Goal: Complete application form

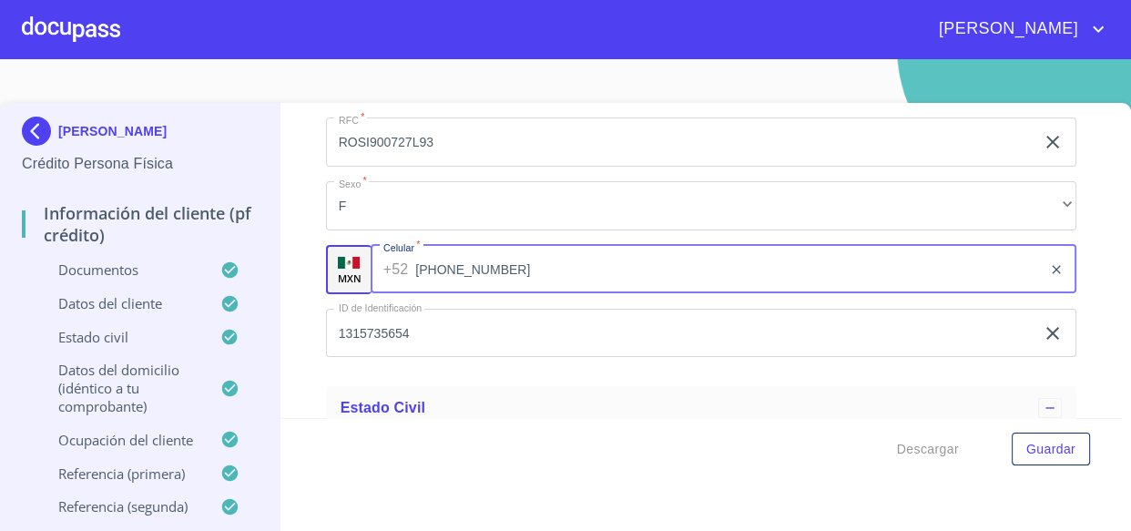
scroll to position [5547, 0]
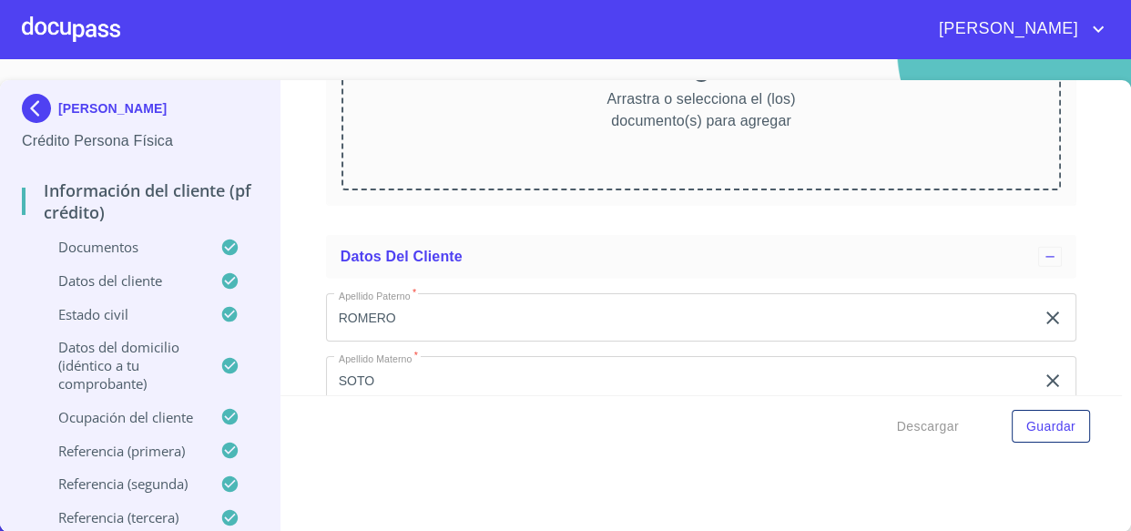
scroll to position [4944, 0]
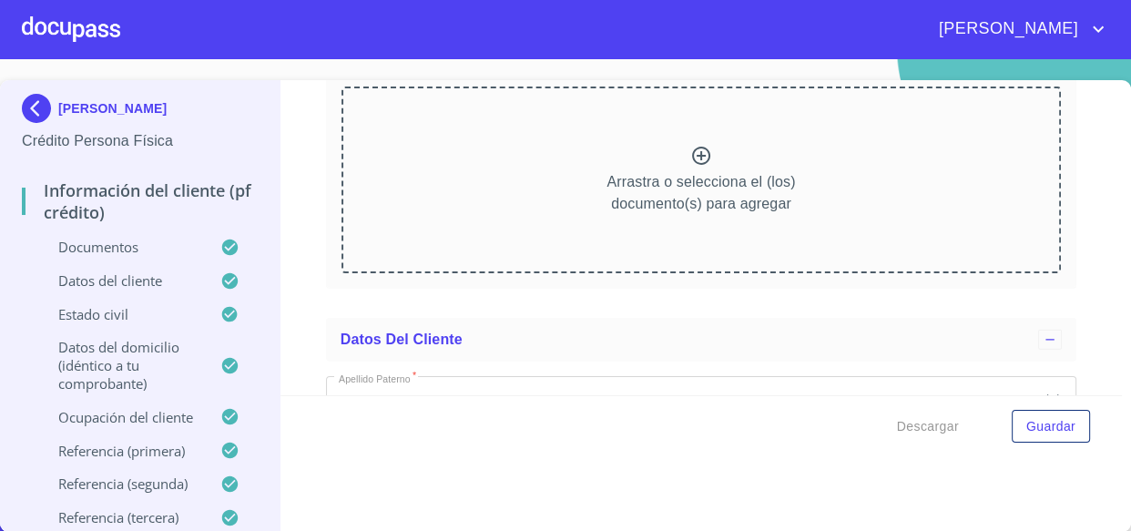
click at [692, 147] on icon at bounding box center [701, 156] width 18 height 18
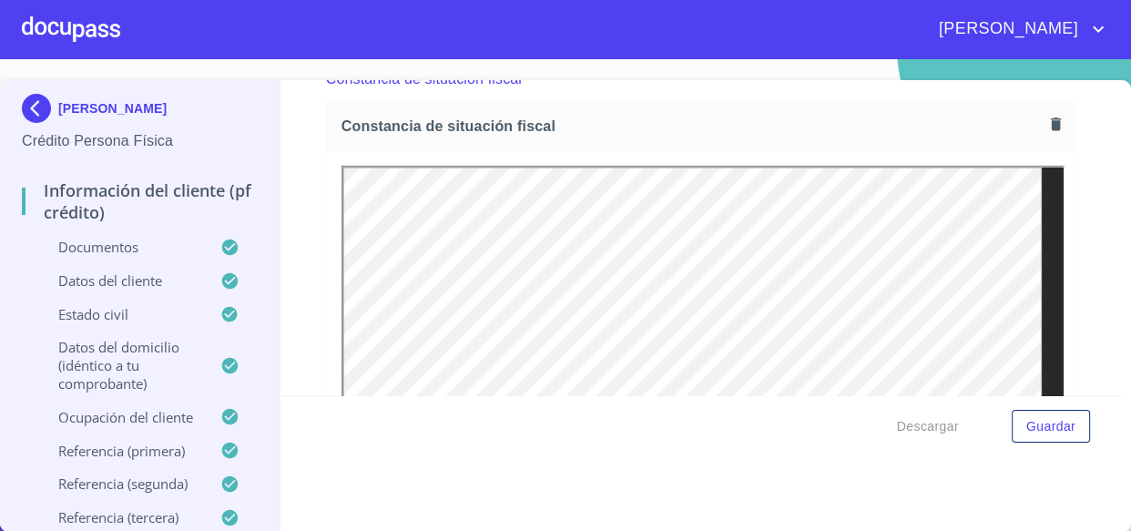
scroll to position [4861, 0]
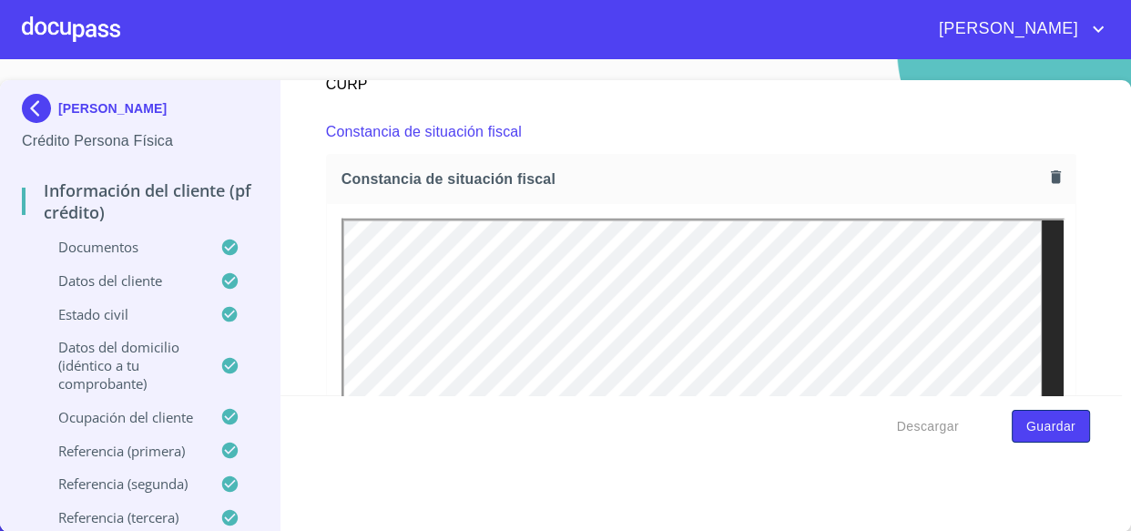
click at [1039, 427] on span "Guardar" at bounding box center [1051, 426] width 49 height 23
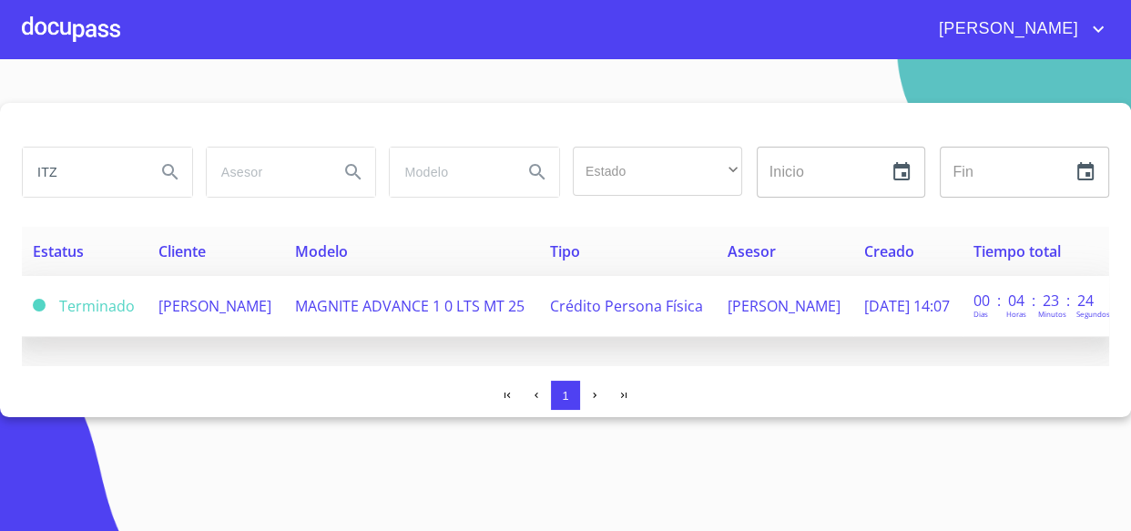
click at [208, 301] on span "[PERSON_NAME]" at bounding box center [214, 306] width 113 height 20
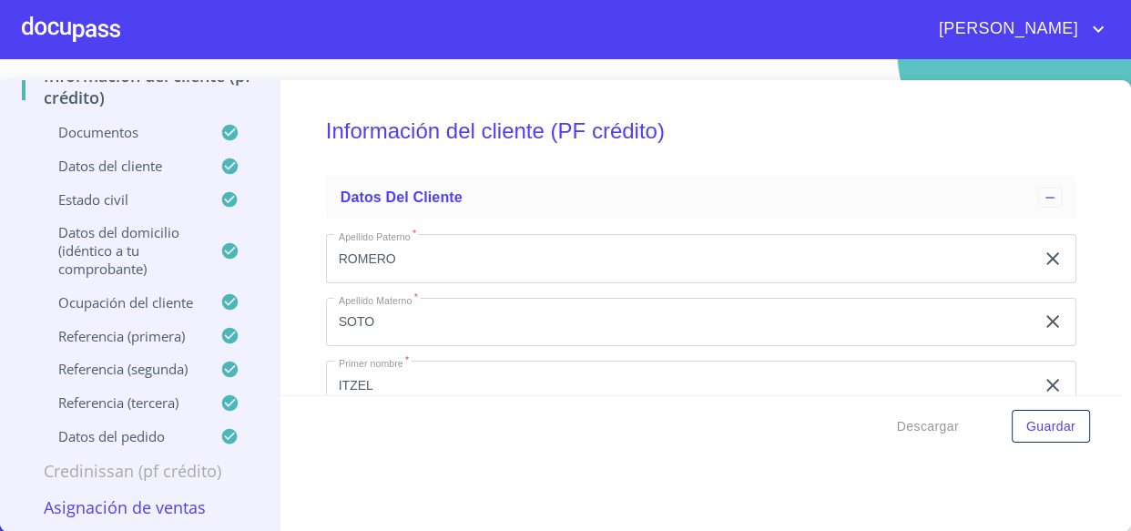
scroll to position [414, 0]
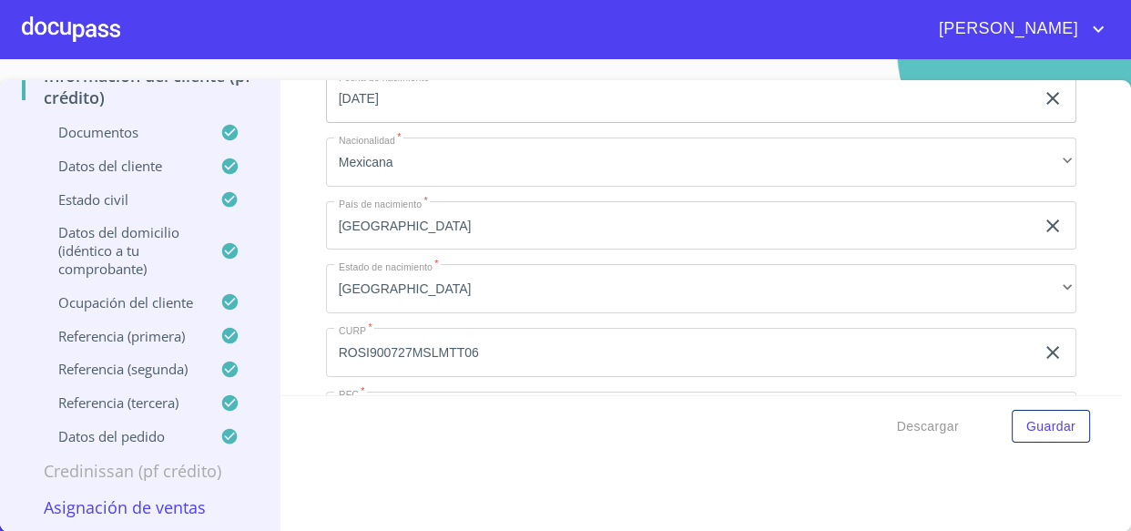
click at [137, 501] on p "Asignación de Ventas" at bounding box center [140, 507] width 236 height 22
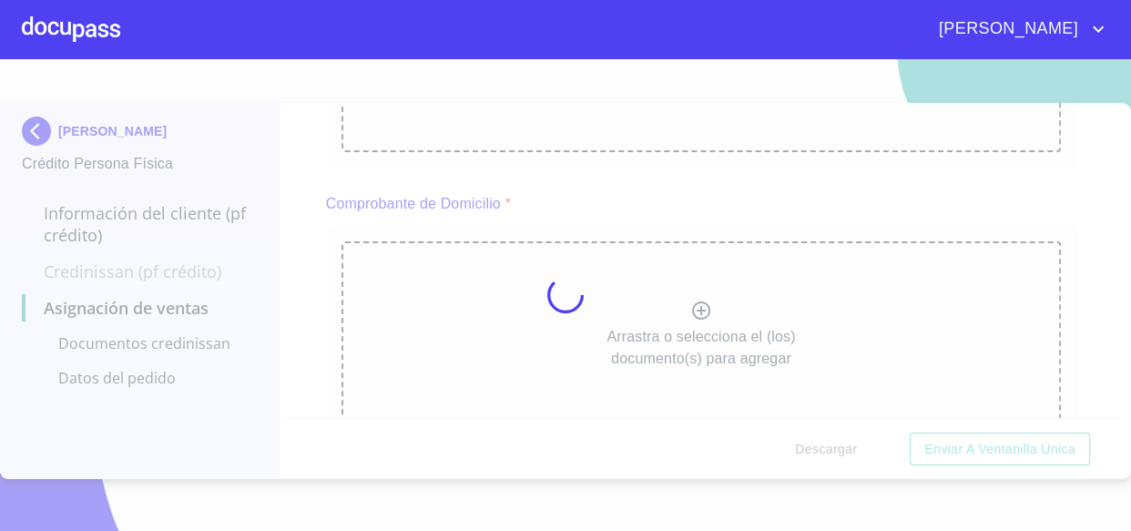
scroll to position [0, 0]
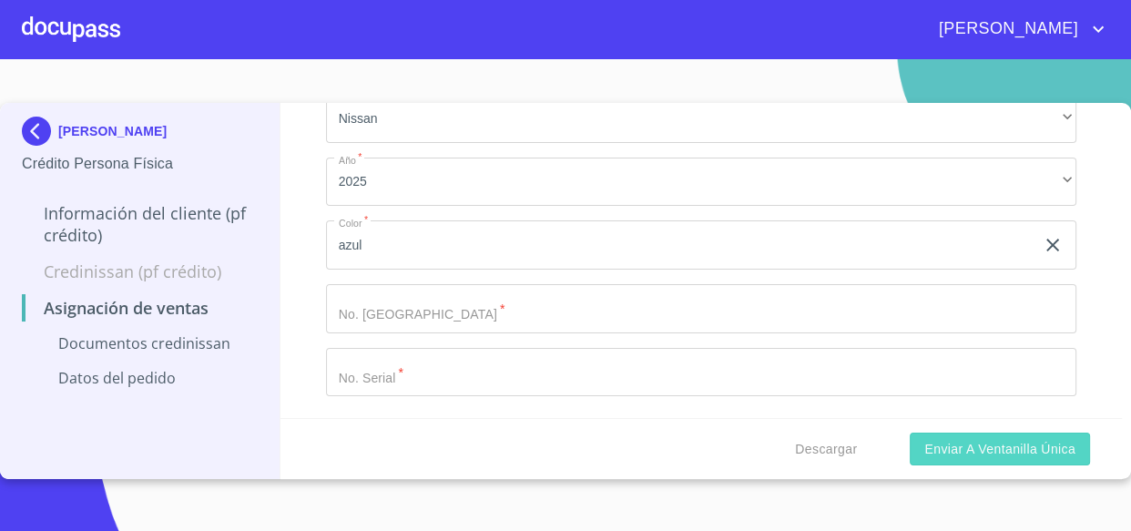
click at [986, 445] on span "Enviar a Ventanilla única" at bounding box center [1000, 449] width 151 height 23
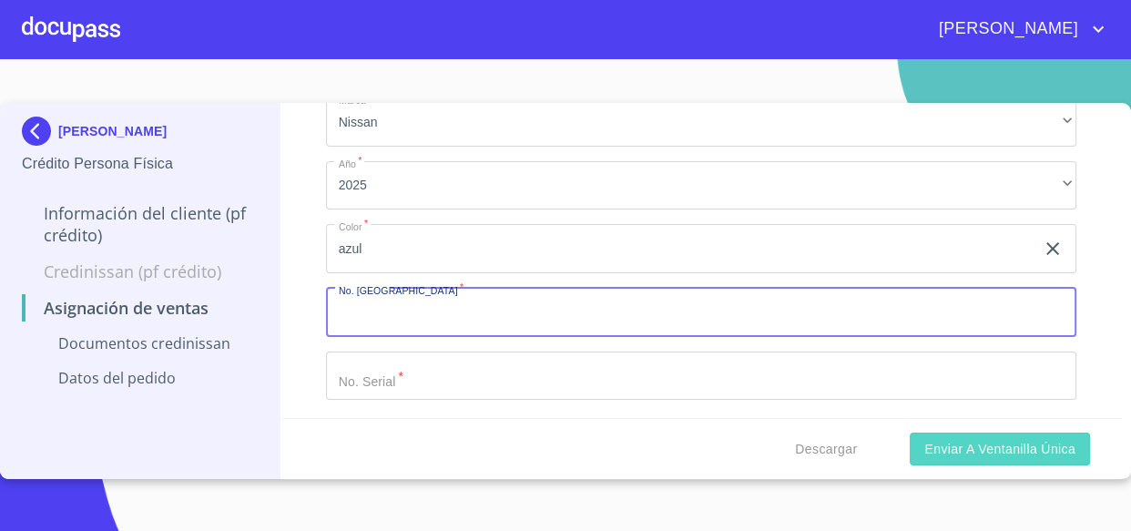
scroll to position [510, 0]
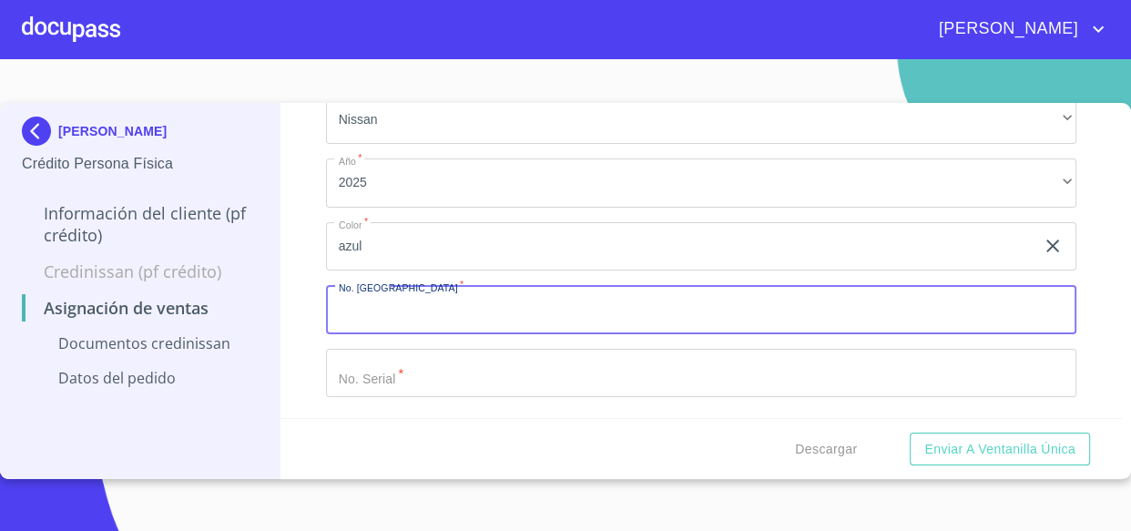
click at [397, 314] on input "Marca   *" at bounding box center [701, 309] width 751 height 49
type input "11777"
click at [425, 271] on input "Marca   *" at bounding box center [681, 246] width 710 height 49
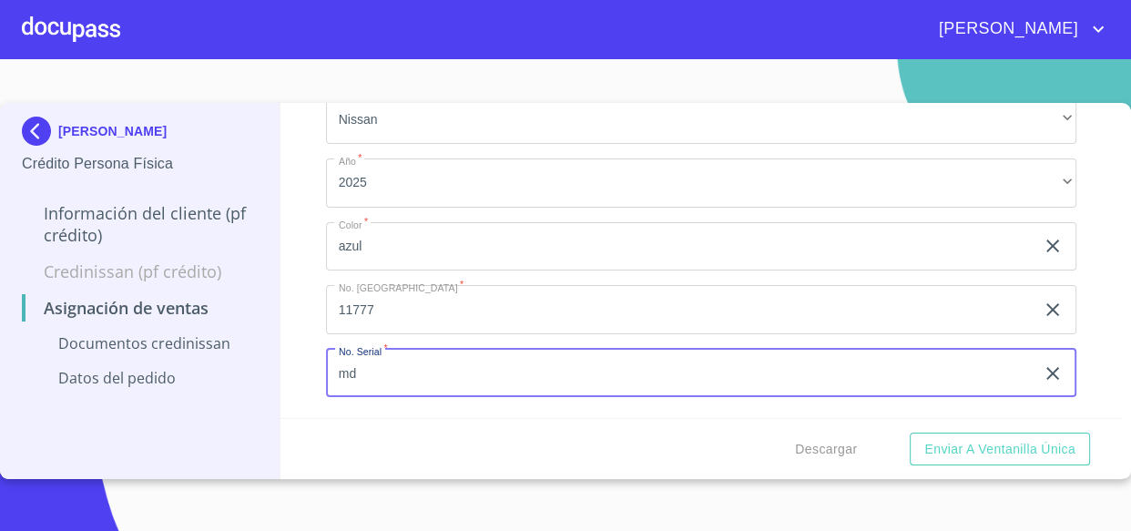
type input "m"
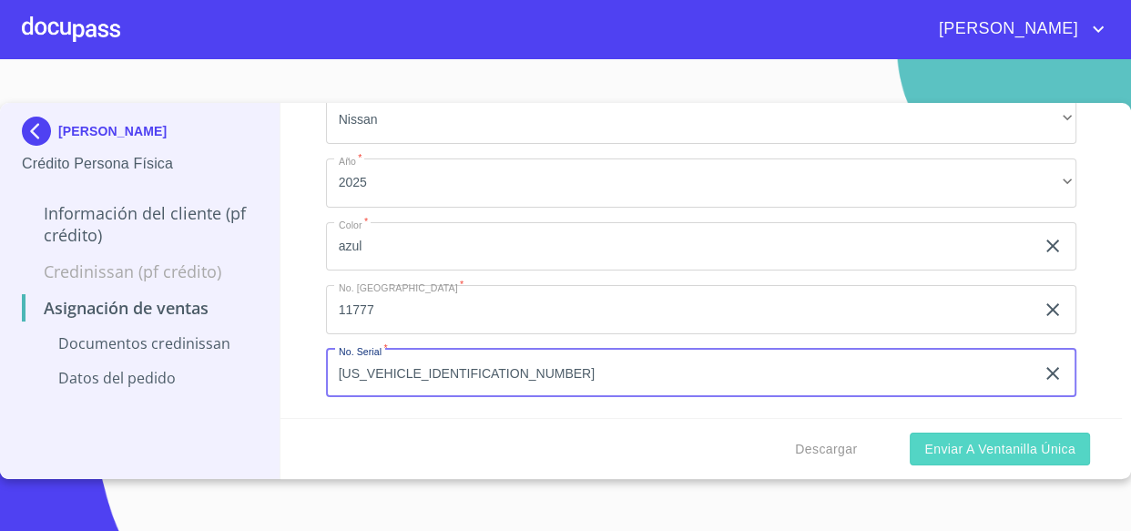
type input "[US_VEHICLE_IDENTIFICATION_NUMBER]"
click at [966, 451] on span "Enviar a Ventanilla única" at bounding box center [1000, 449] width 151 height 23
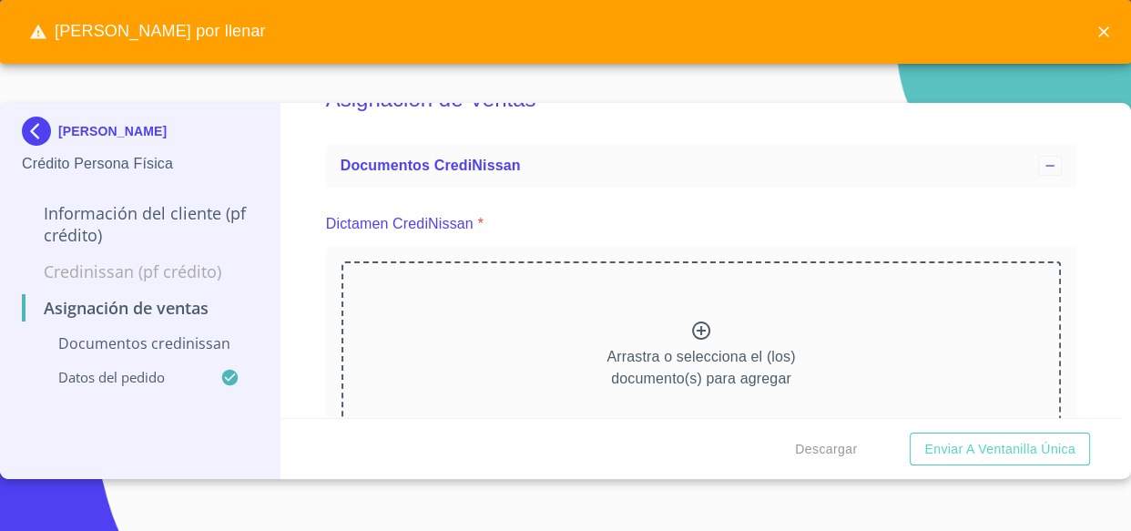
scroll to position [82, 0]
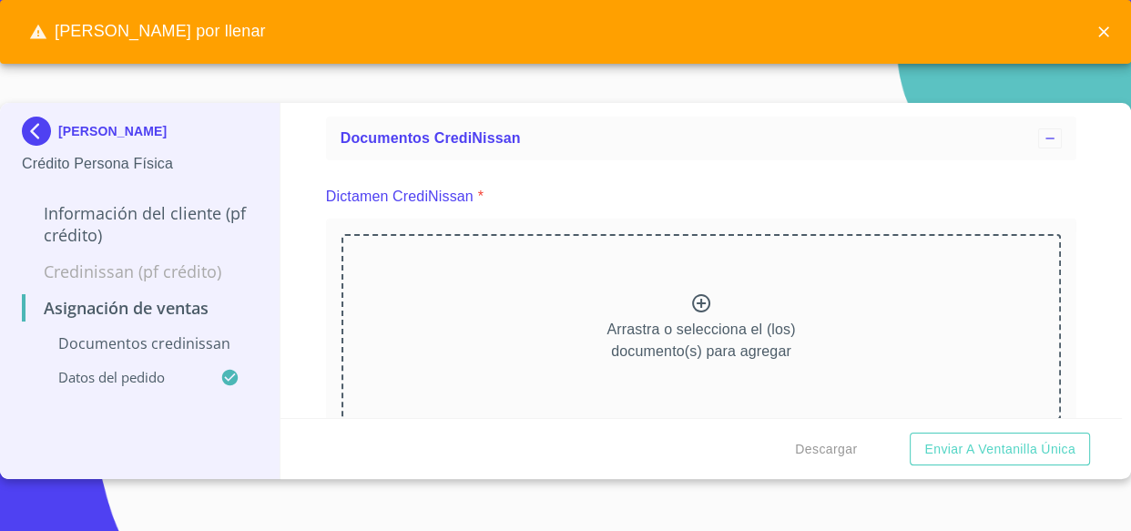
click at [700, 303] on icon at bounding box center [701, 303] width 22 height 22
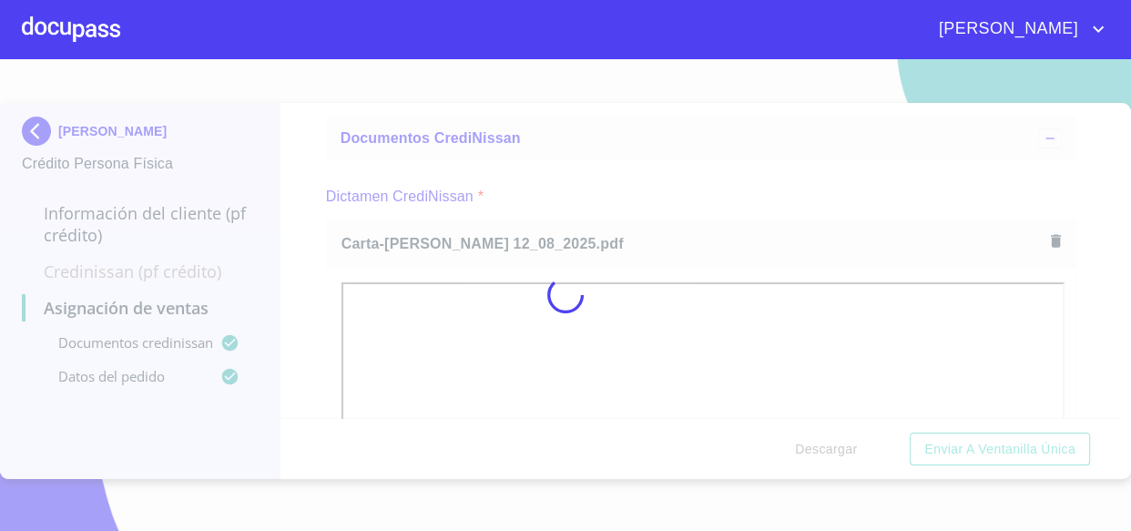
click at [1048, 452] on div at bounding box center [565, 295] width 1131 height 472
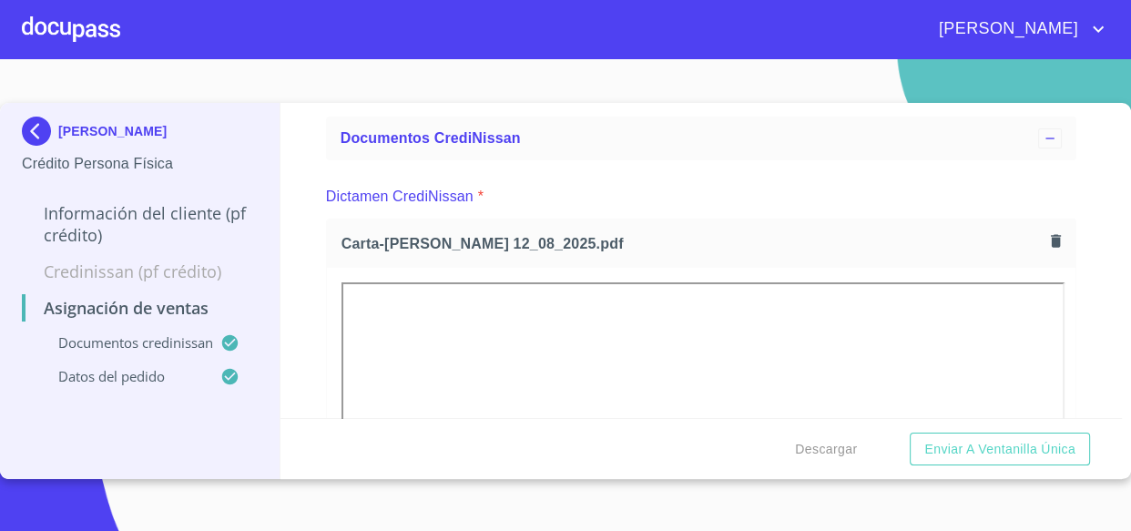
click at [1048, 452] on span "Enviar a Ventanilla única" at bounding box center [1000, 449] width 151 height 23
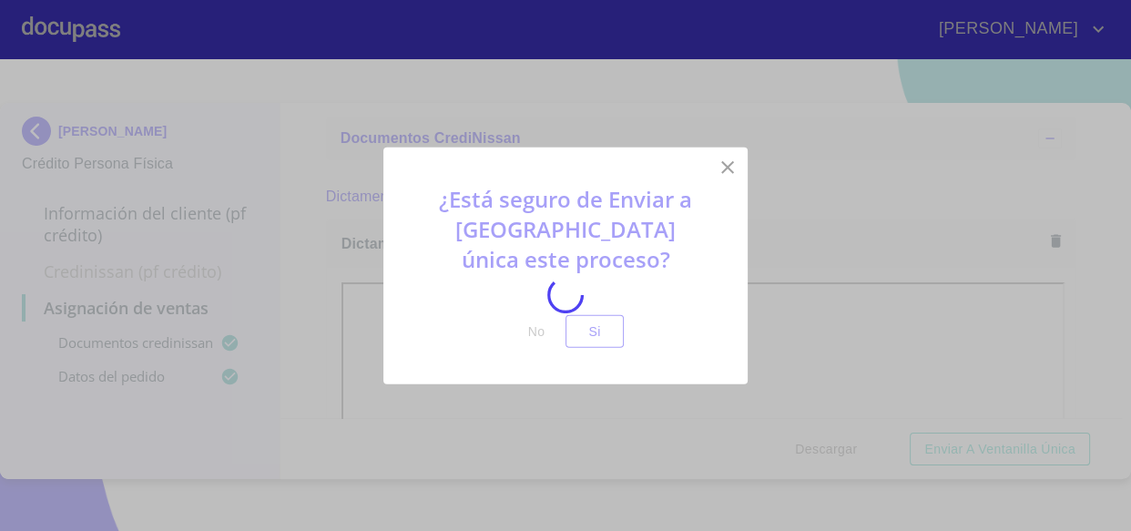
click at [616, 333] on div at bounding box center [565, 295] width 1131 height 472
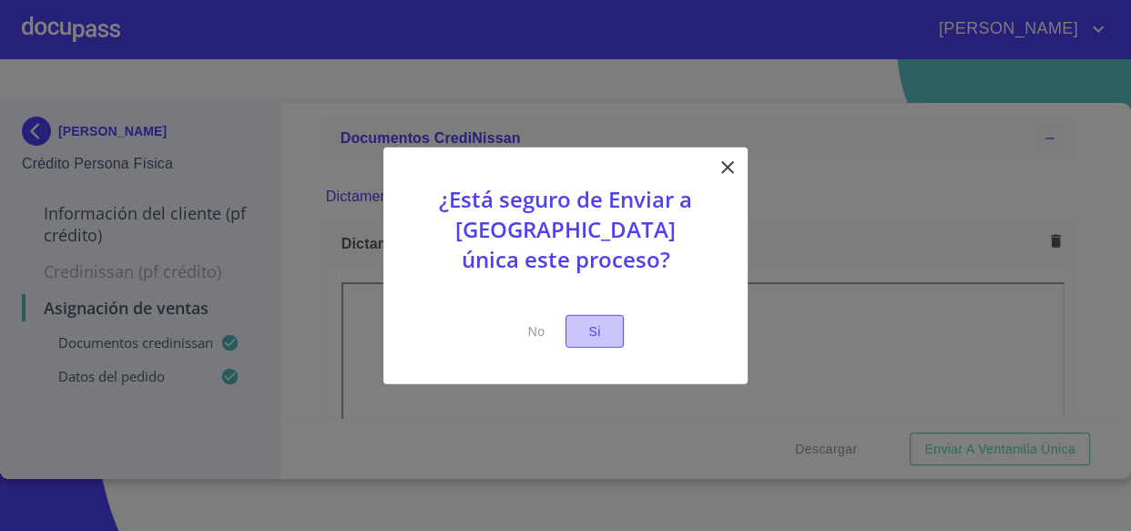
click at [616, 333] on button "Si" at bounding box center [595, 331] width 58 height 34
